Goal: Information Seeking & Learning: Learn about a topic

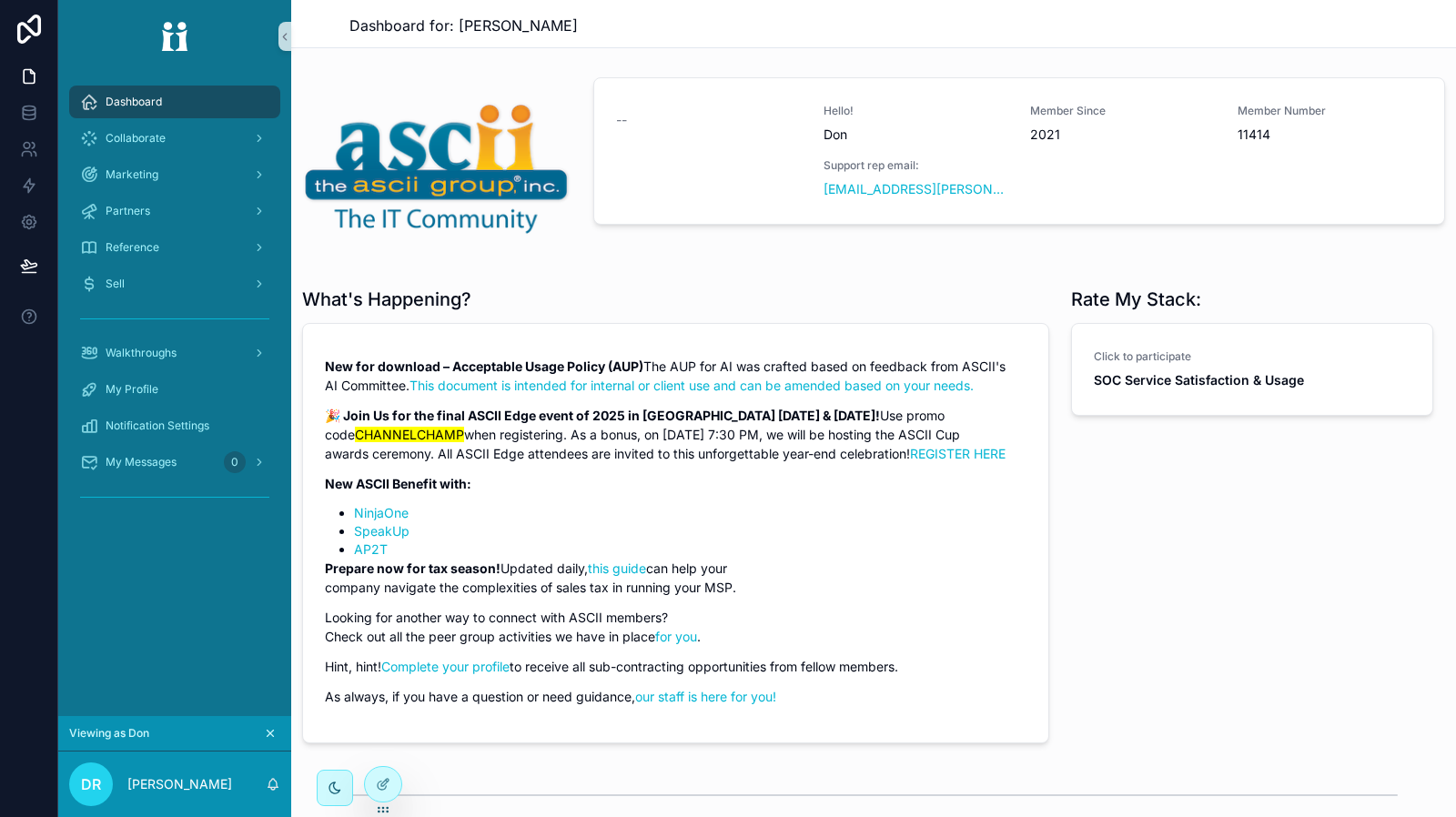
click at [530, 280] on div "What's Happening? New for download – Acceptable Usage Policy (AUP) The AUP for …" at bounding box center [675, 514] width 769 height 472
click at [265, 735] on icon "scrollable content" at bounding box center [270, 733] width 13 height 13
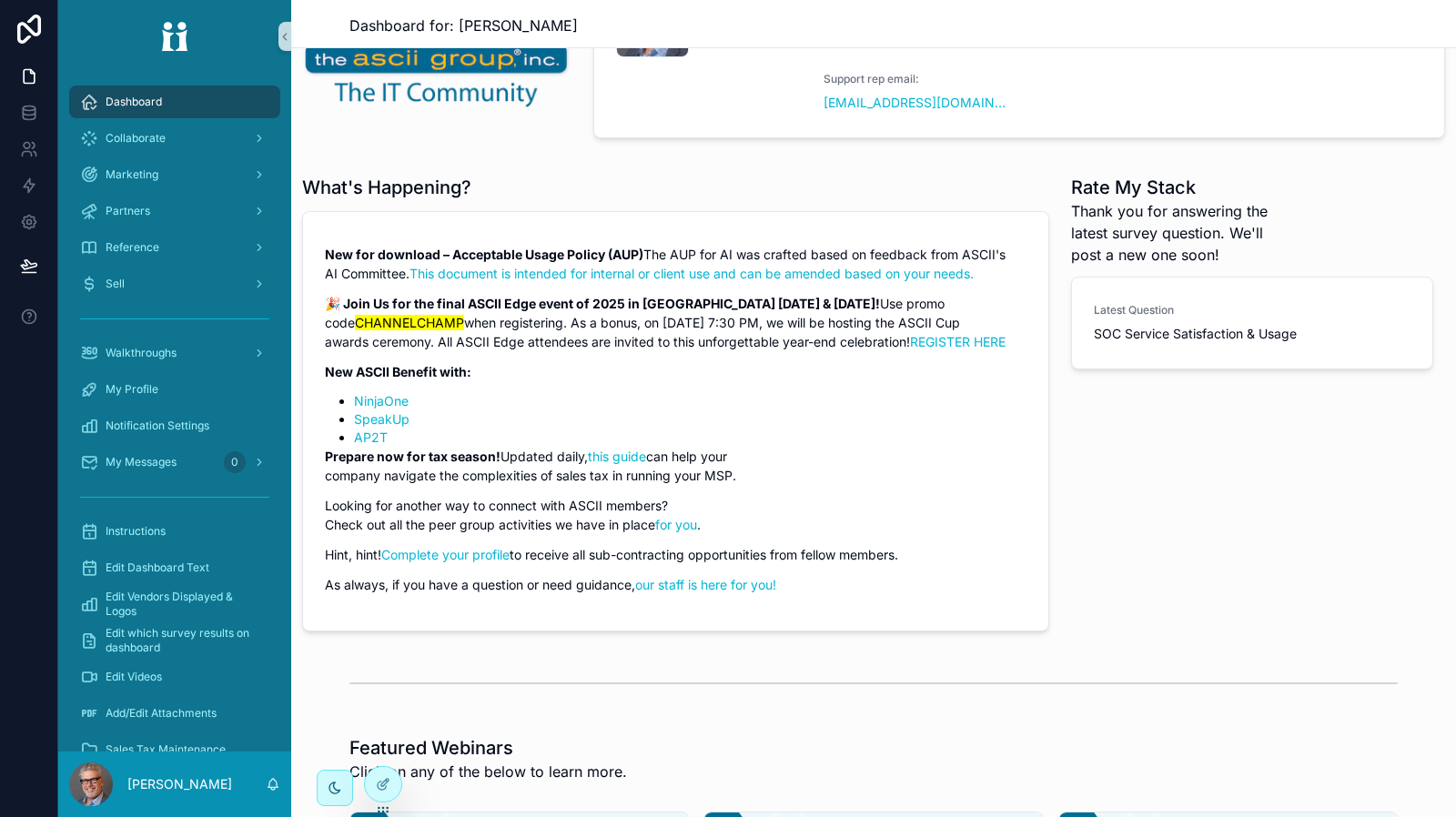
scroll to position [182, 0]
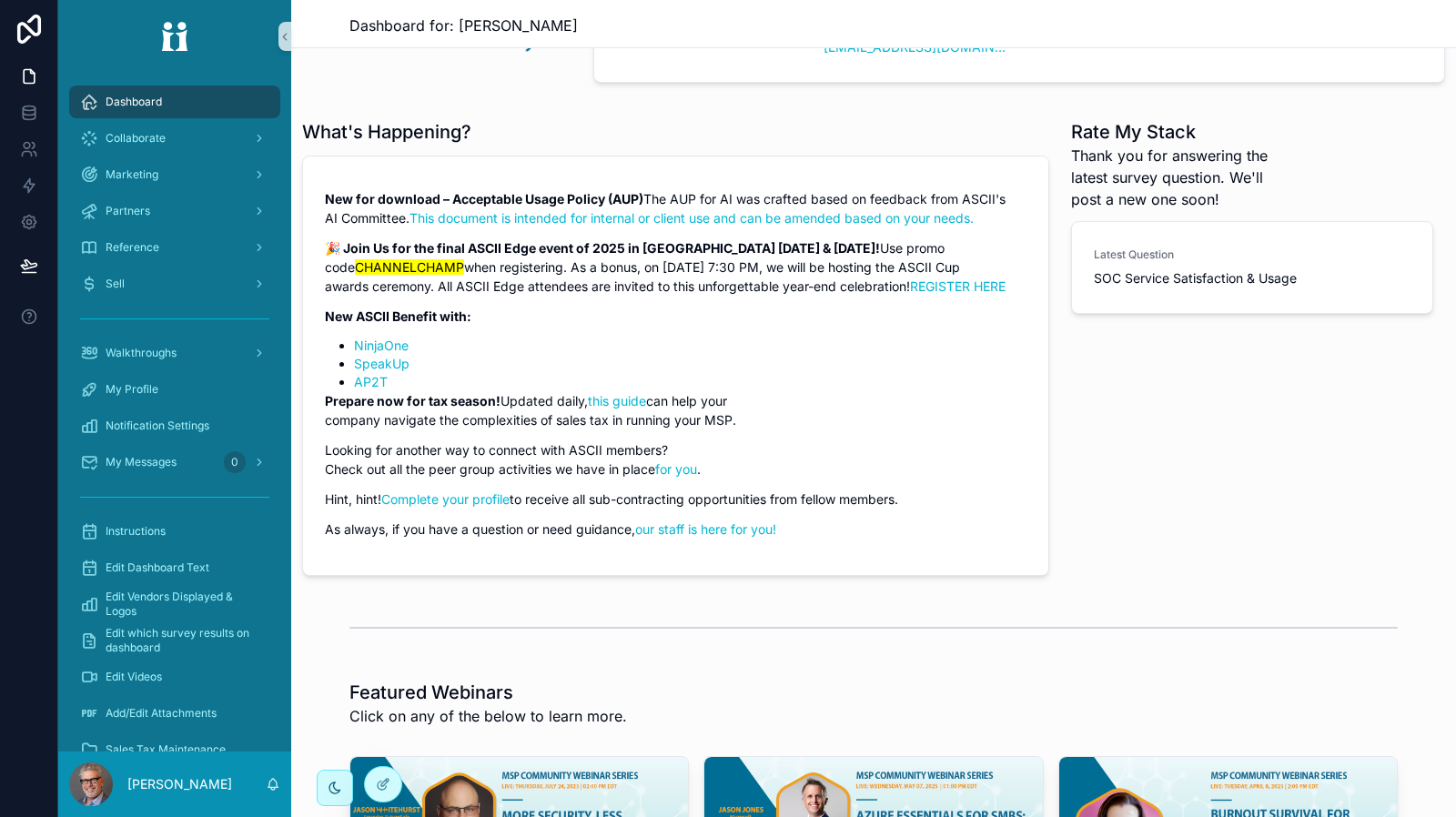
click at [1383, 406] on div "Rate My Stack Thank you for answering the latest survey question. We'll post a …" at bounding box center [1252, 347] width 384 height 472
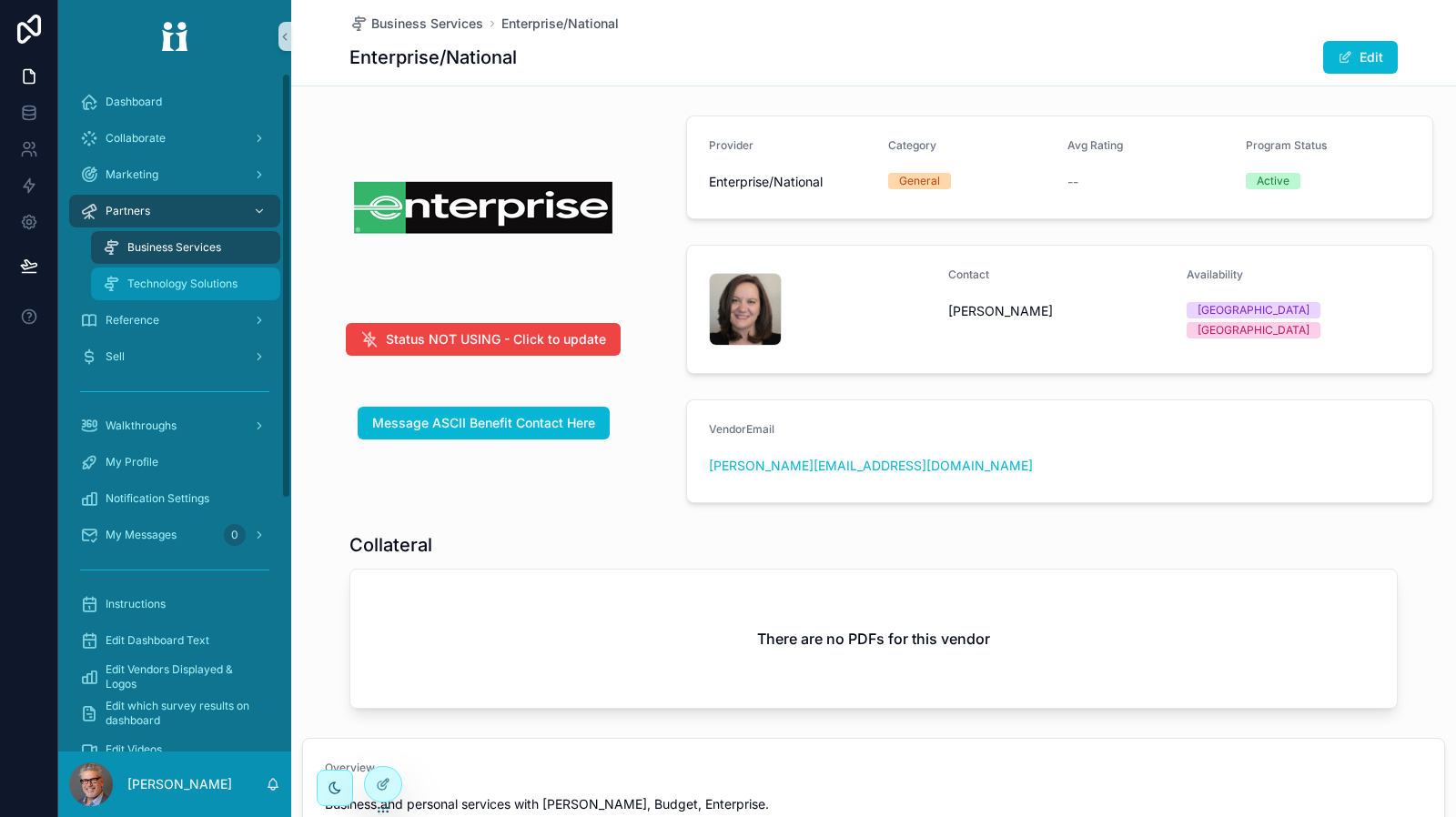
click at [221, 283] on span "Technology Solutions" at bounding box center [182, 284] width 110 height 15
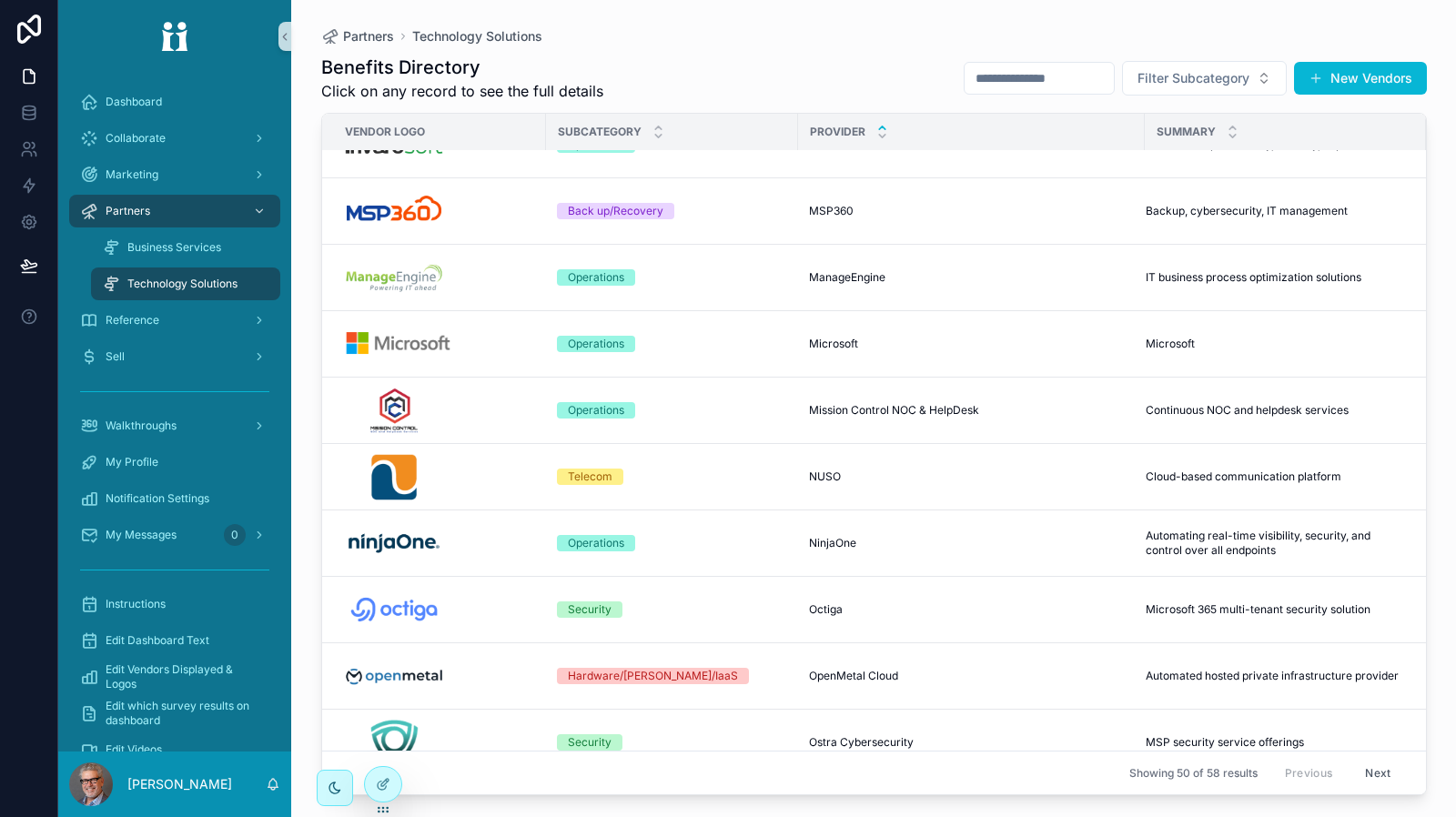
scroll to position [2008, 0]
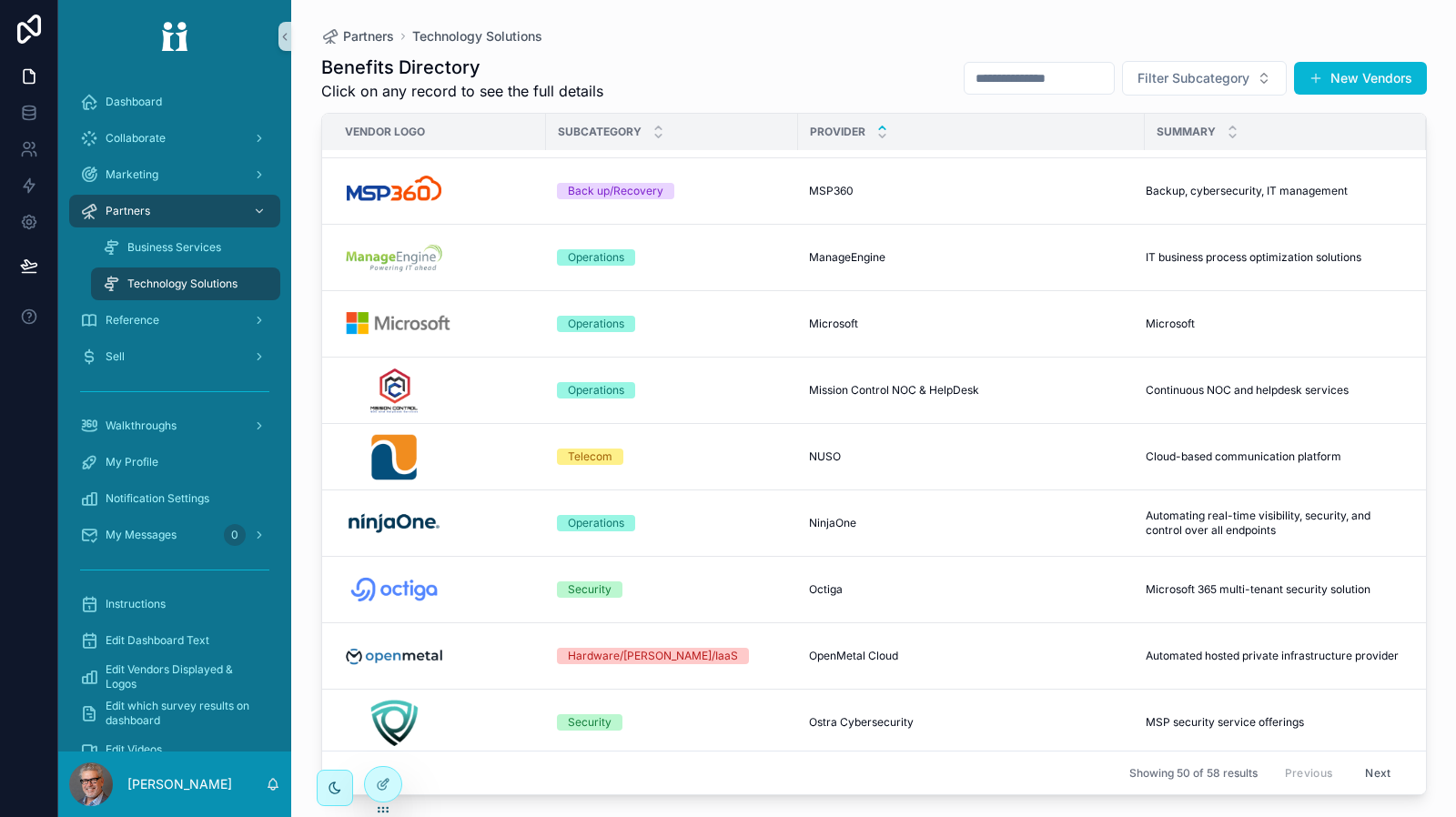
click at [444, 506] on div "scrollable content" at bounding box center [439, 523] width 191 height 51
